Goal: Task Accomplishment & Management: Manage account settings

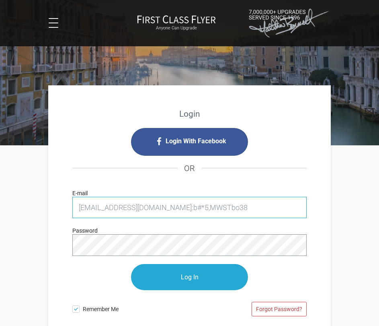
drag, startPoint x: 160, startPoint y: 208, endPoint x: 258, endPoint y: 206, distance: 97.8
click at [258, 206] on input "[EMAIL_ADDRESS][DOMAIN_NAME]:b#*5,MWSTbo38" at bounding box center [189, 207] width 235 height 21
click at [179, 206] on input "[EMAIL_ADDRESS][DOMAIN_NAME]:" at bounding box center [189, 207] width 235 height 21
type input "[EMAIL_ADDRESS][DOMAIN_NAME]"
click at [131, 264] on input "Log In" at bounding box center [189, 277] width 117 height 26
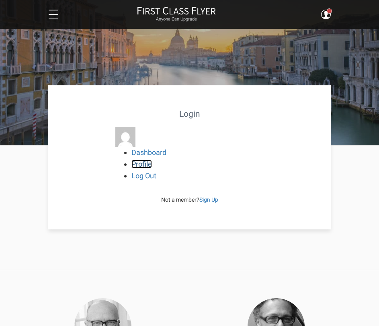
click at [139, 165] on link "Profile" at bounding box center [142, 164] width 21 height 8
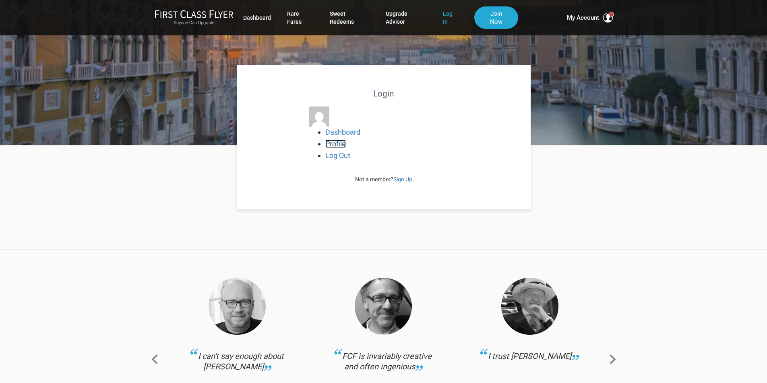
click at [337, 144] on link "Profile" at bounding box center [335, 144] width 21 height 8
click at [348, 134] on link "Dashboard" at bounding box center [342, 132] width 35 height 8
